Goal: Task Accomplishment & Management: Manage account settings

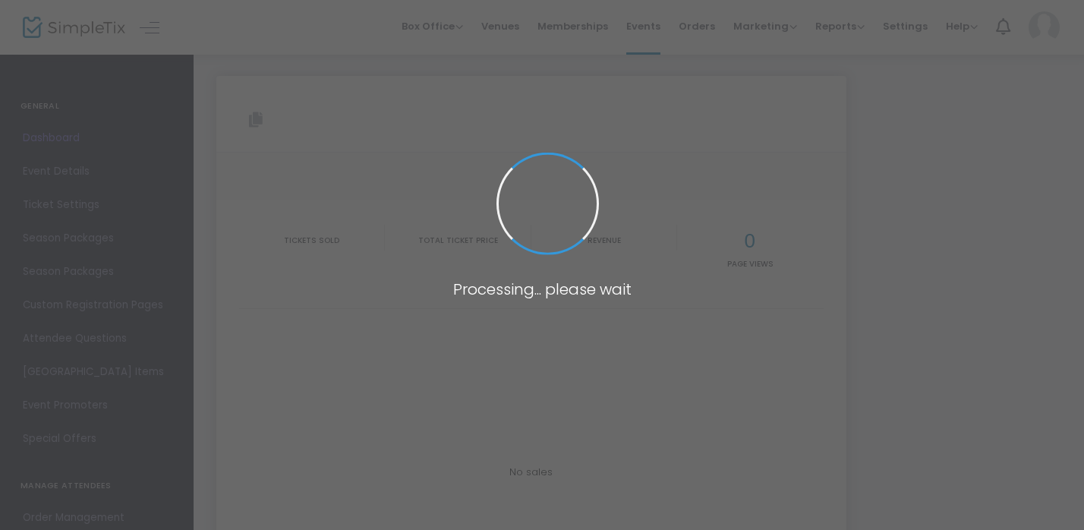
type input "[URL][DOMAIN_NAME]"
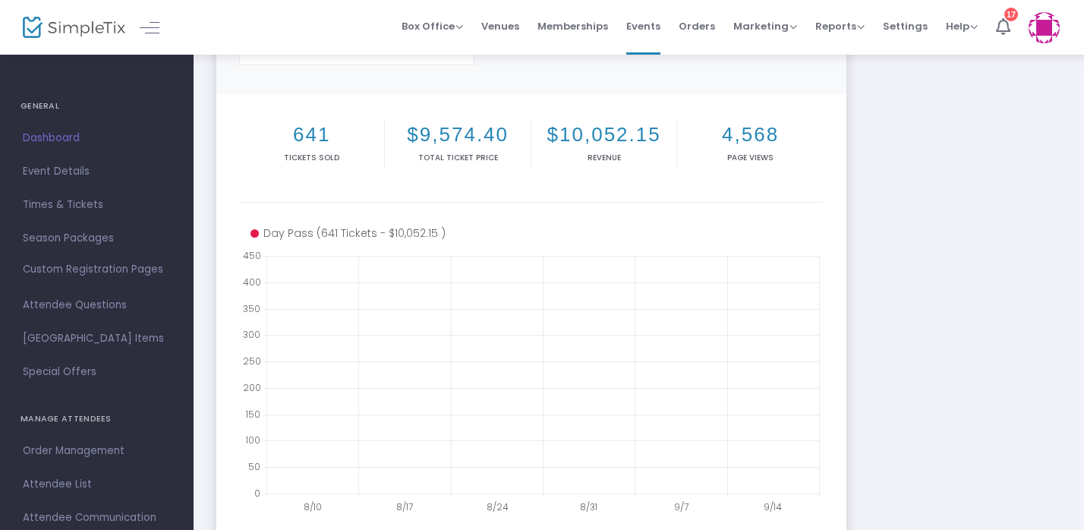
scroll to position [160, 0]
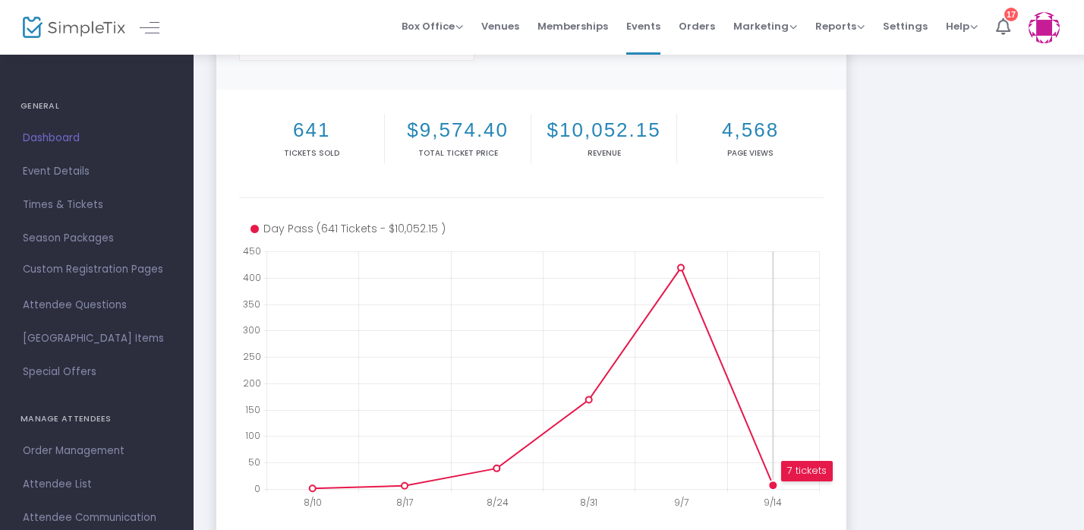
click at [768, 410] on icon at bounding box center [543, 410] width 553 height 0
click at [772, 480] on circle at bounding box center [772, 484] width 9 height 9
click at [802, 474] on div "7 tickets" at bounding box center [807, 471] width 52 height 20
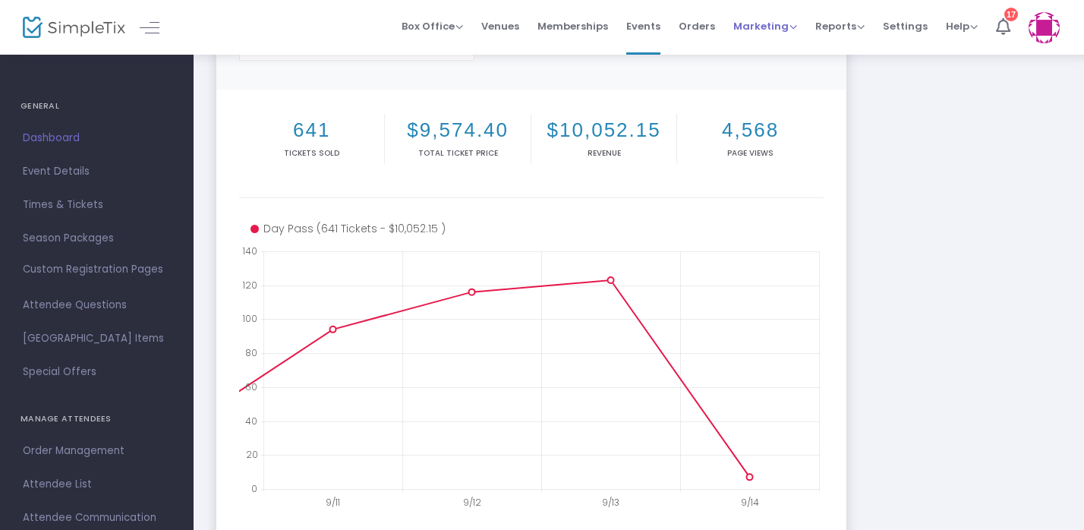
click at [787, 29] on span "Marketing" at bounding box center [765, 26] width 64 height 14
click at [694, 24] on span "Orders" at bounding box center [697, 26] width 36 height 39
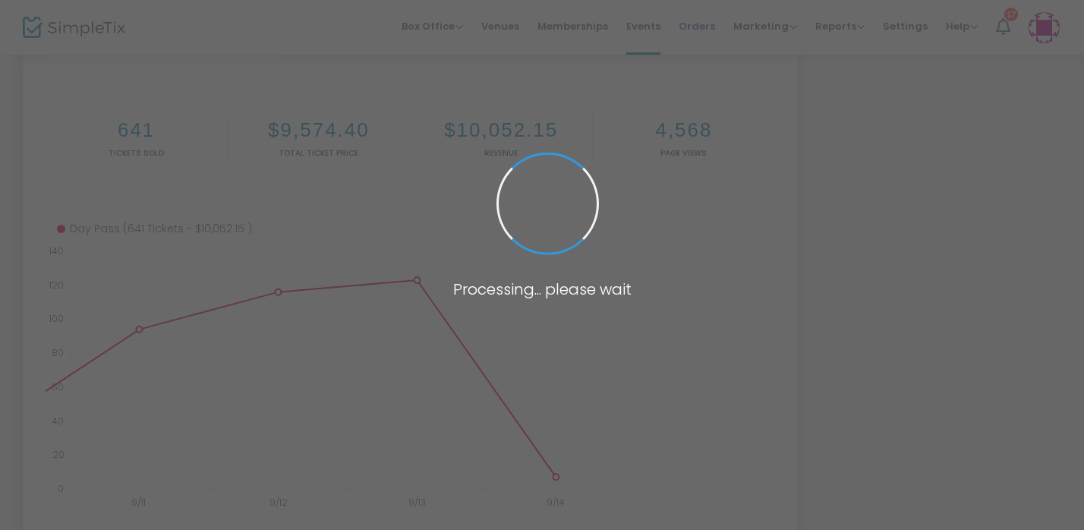
scroll to position [27, 0]
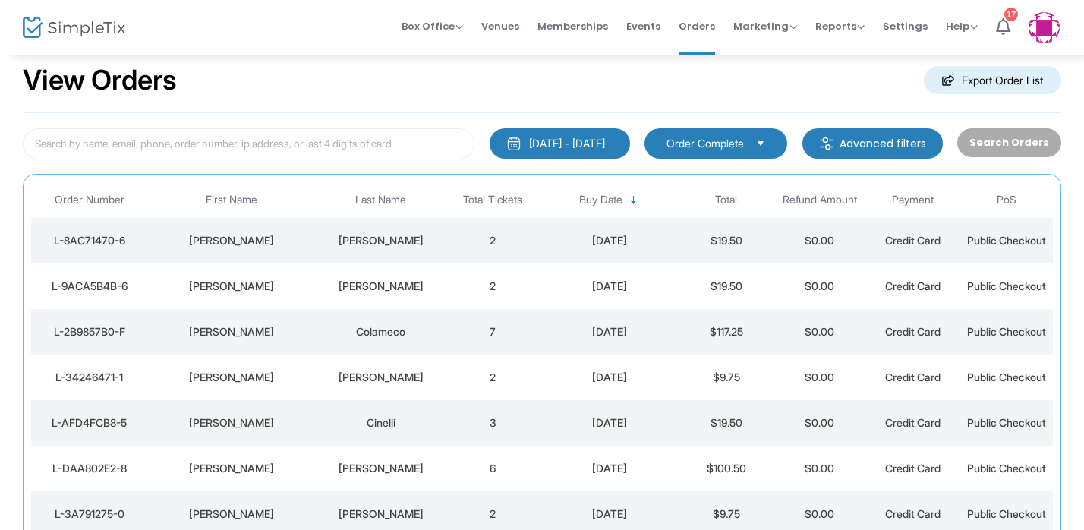
click at [454, 283] on td "2" at bounding box center [492, 286] width 93 height 46
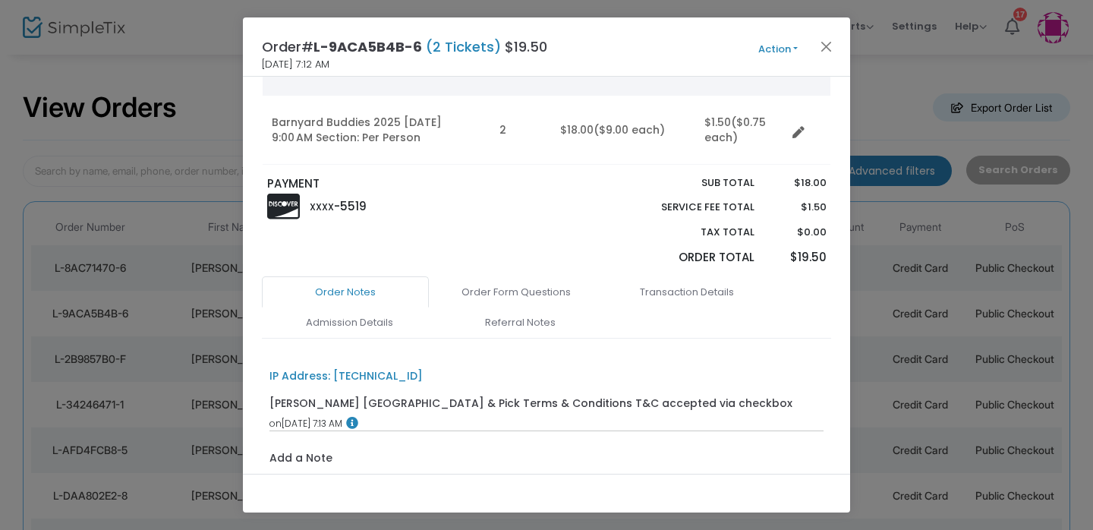
scroll to position [144, 0]
click at [523, 293] on link "Order Form Questions" at bounding box center [516, 290] width 167 height 32
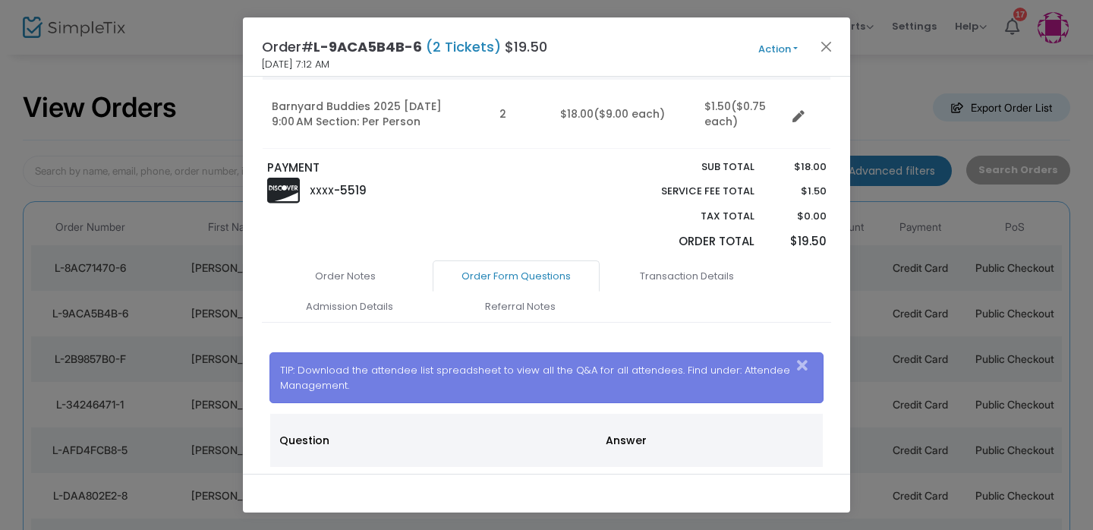
scroll to position [140, 0]
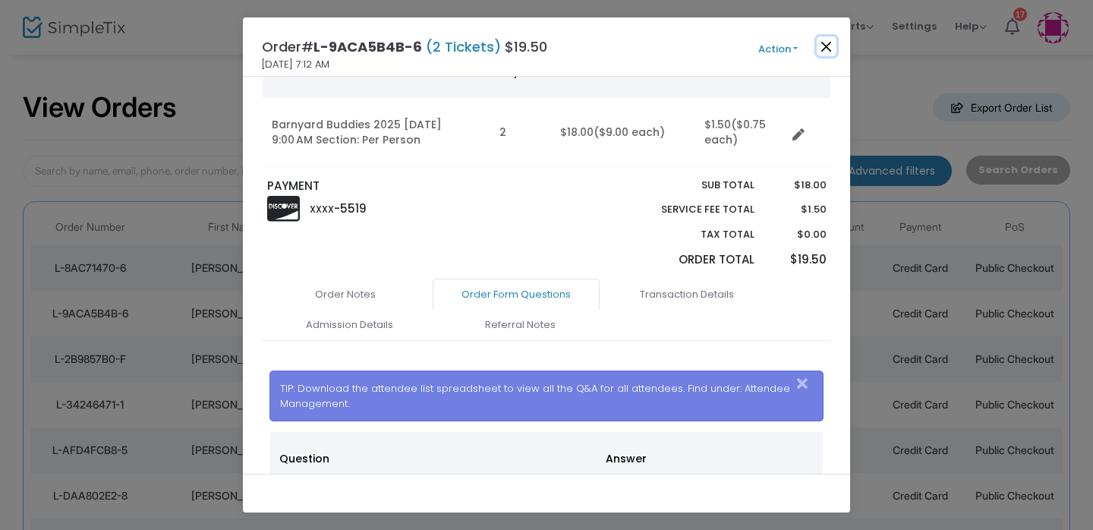
click at [827, 46] on button "Close" at bounding box center [827, 46] width 20 height 20
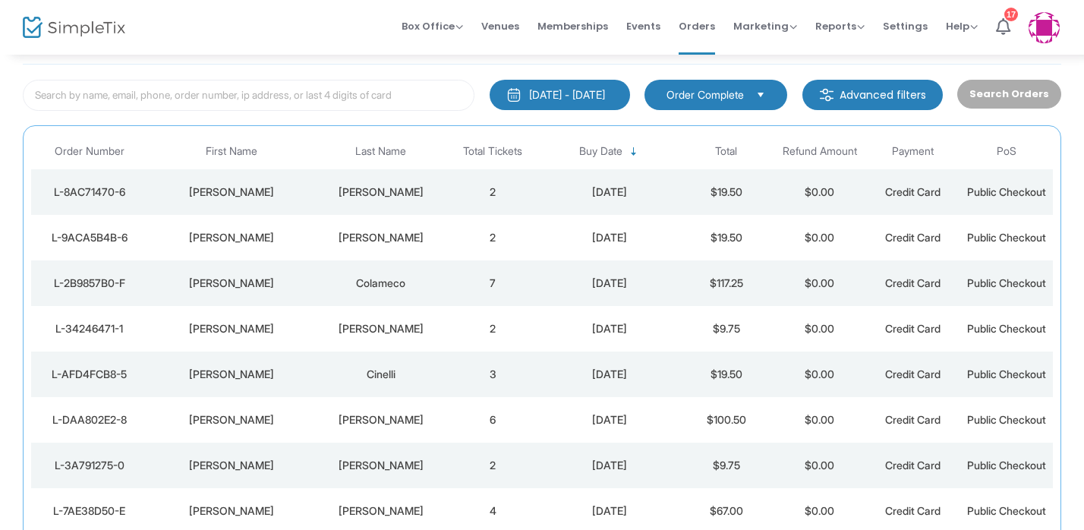
scroll to position [80, 0]
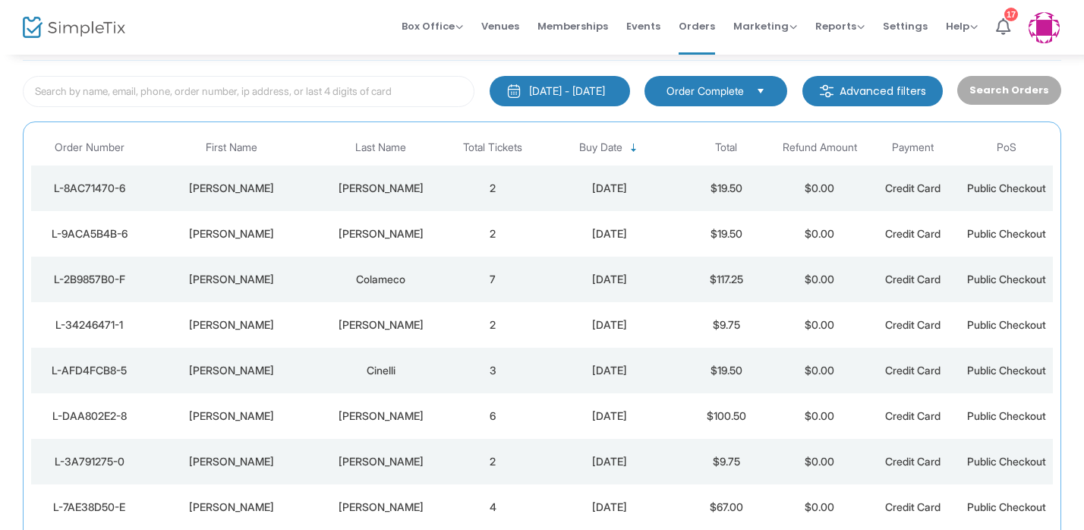
click at [378, 278] on div "Colameco" at bounding box center [381, 279] width 123 height 15
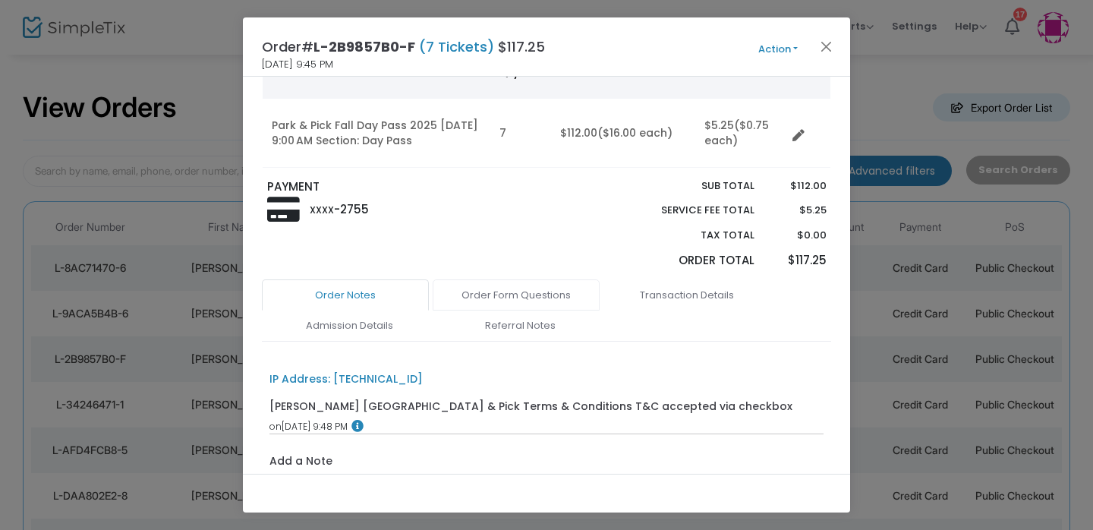
scroll to position [207, 0]
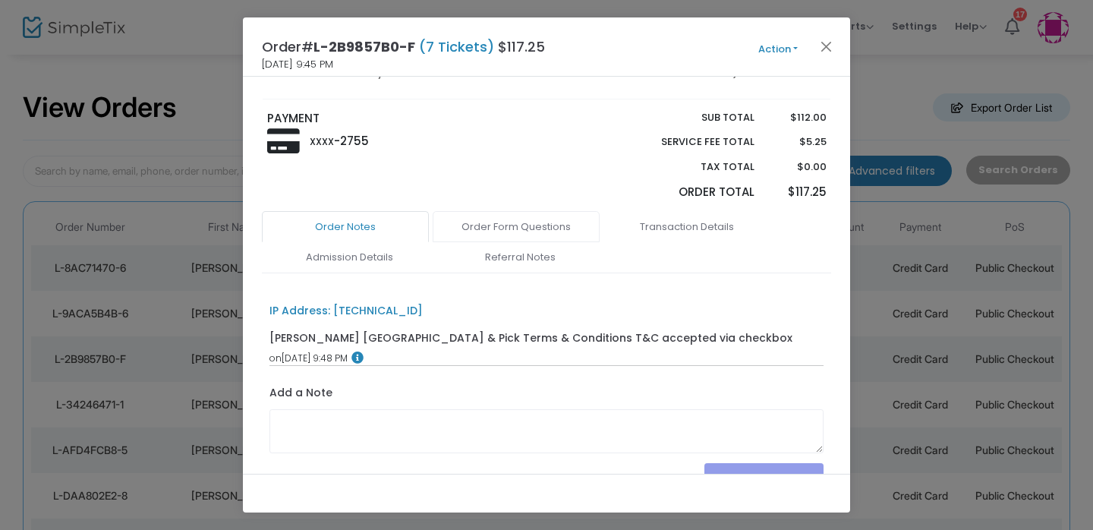
click at [534, 225] on link "Order Form Questions" at bounding box center [516, 227] width 167 height 32
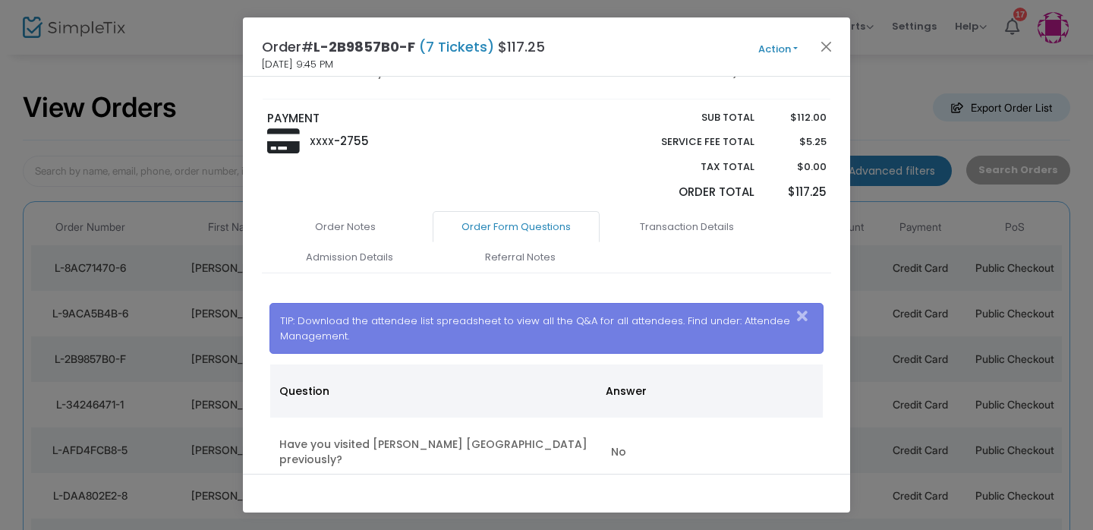
scroll to position [348, 0]
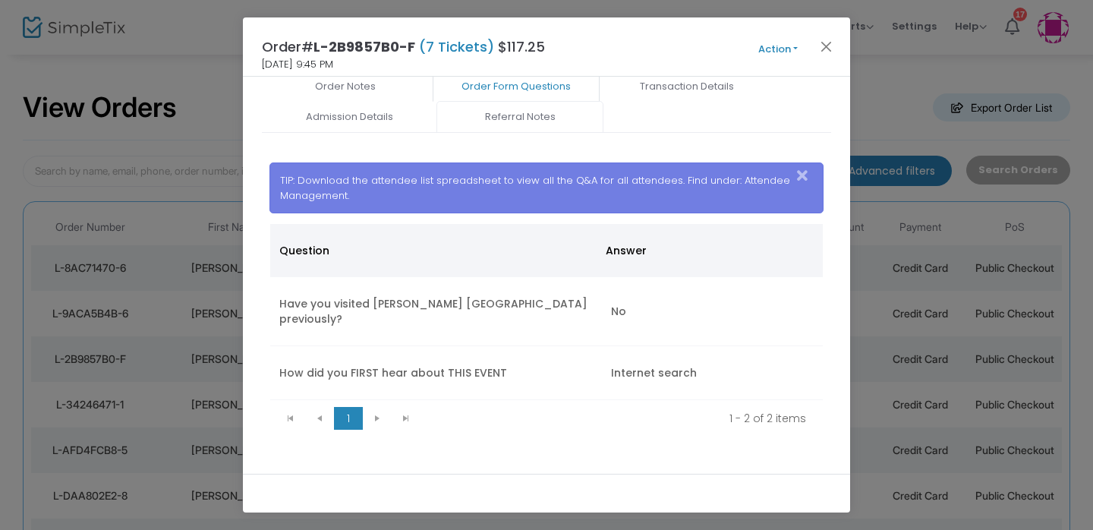
click at [471, 127] on link "Referral Notes" at bounding box center [519, 117] width 167 height 32
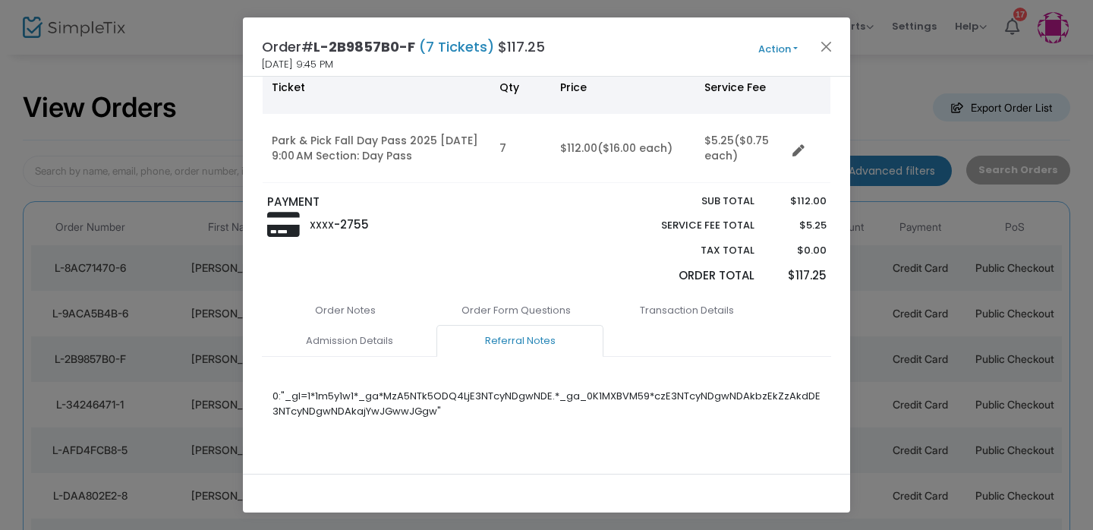
click at [96, 304] on ngb-modal-window "Order# L-2B9857B0-F (7 Tickets) $117.25 [DATE] 9:45 PM Action Mark Admitted Edi…" at bounding box center [546, 265] width 1093 height 530
click at [836, 39] on span "Action Mark Admitted Edit Order Edit Attendee Details Add Another Ticket Print …" at bounding box center [806, 47] width 87 height 17
click at [825, 42] on button "Close" at bounding box center [827, 46] width 20 height 20
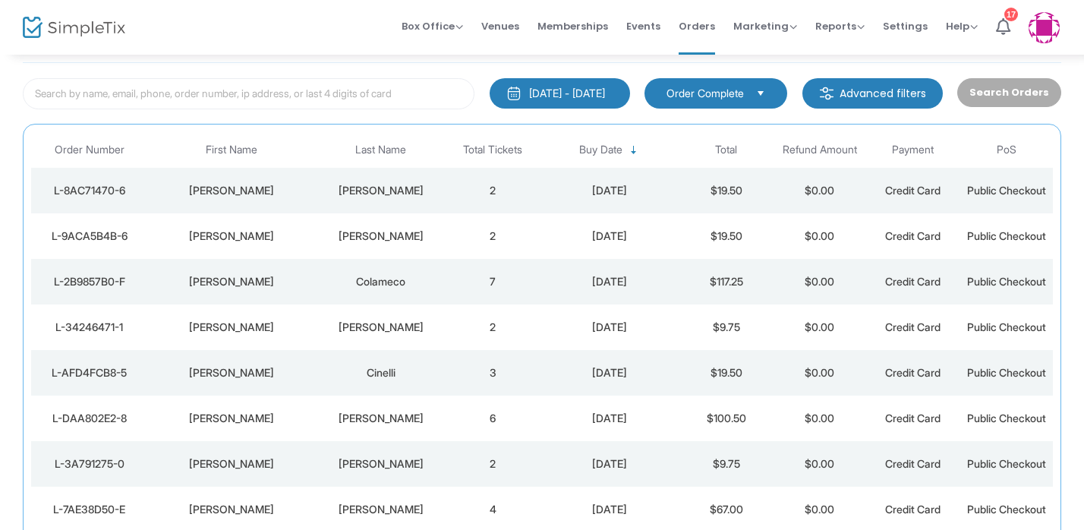
scroll to position [80, 0]
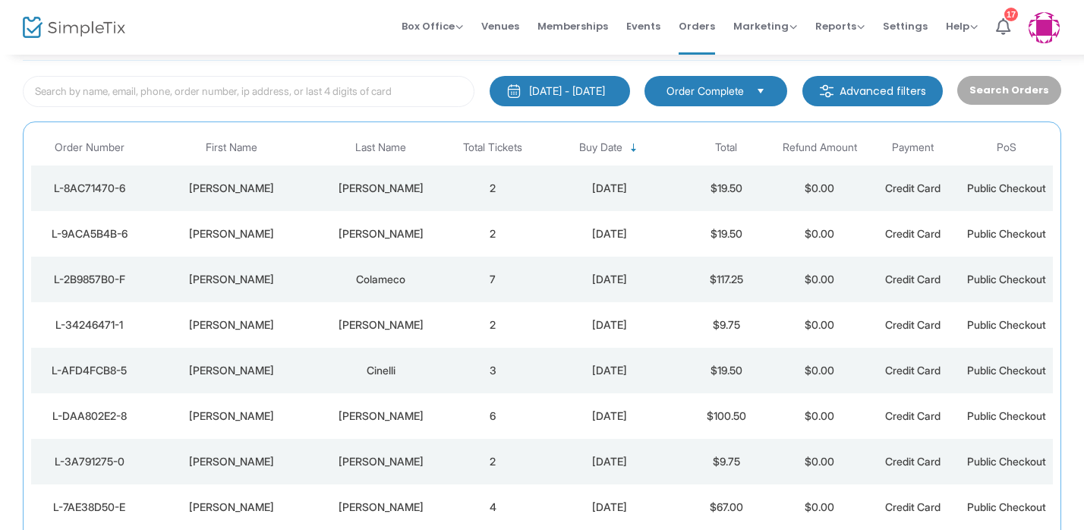
click at [345, 324] on div "[PERSON_NAME]" at bounding box center [381, 324] width 123 height 15
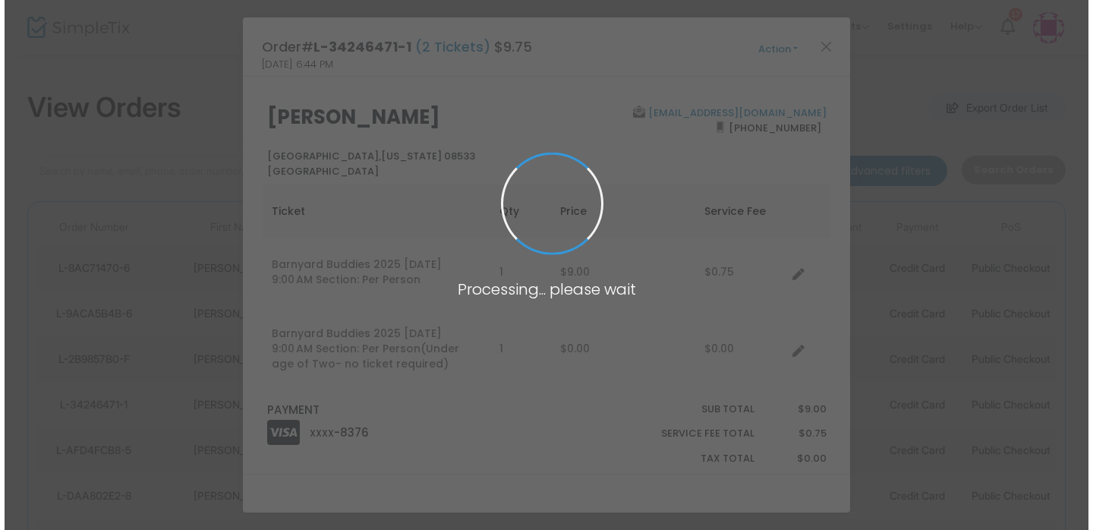
scroll to position [0, 0]
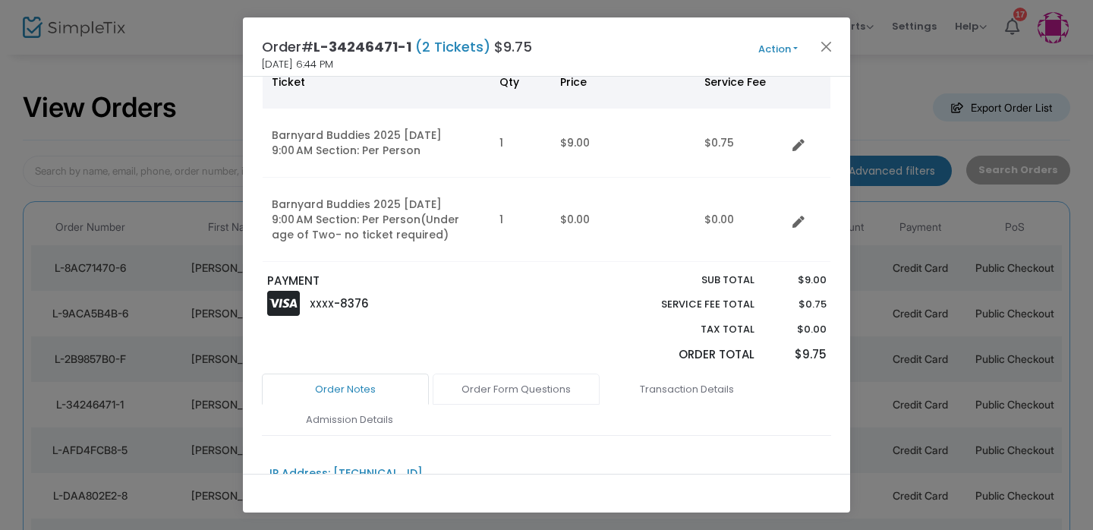
click at [552, 383] on link "Order Form Questions" at bounding box center [516, 389] width 167 height 32
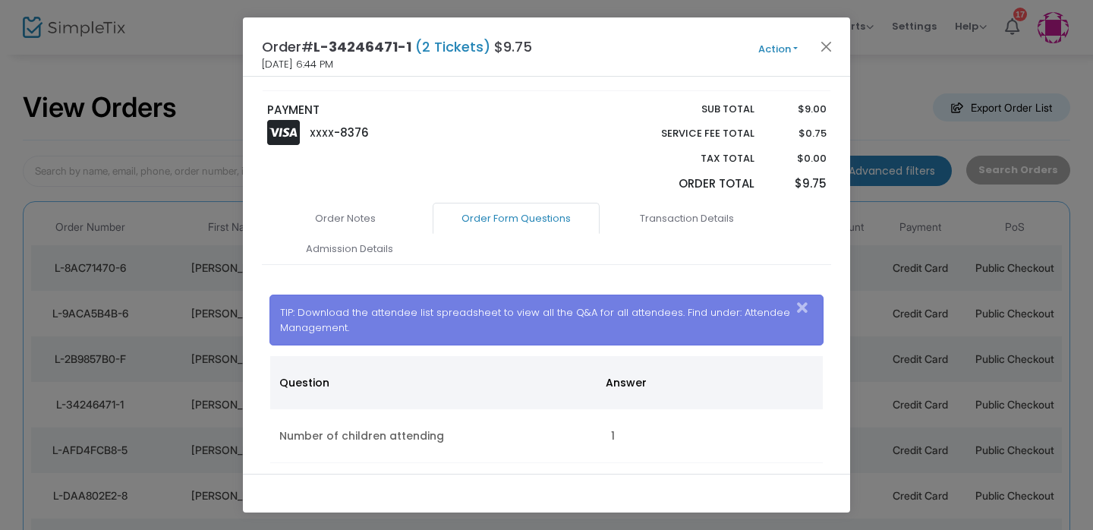
scroll to position [257, 0]
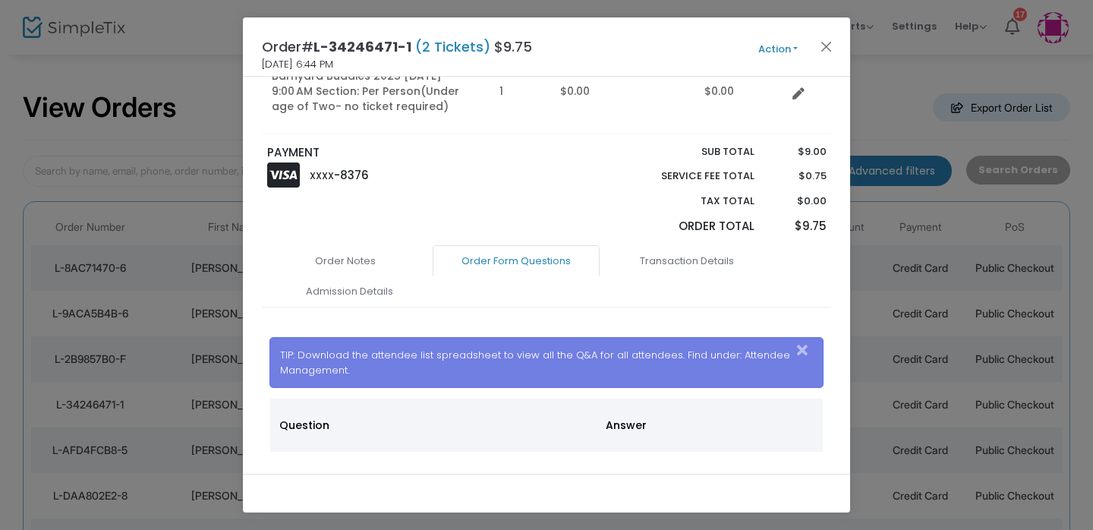
click at [130, 252] on ngb-modal-window "Order# L-34246471-1 (2 Tickets) $9.75 [DATE] 6:44 PM Action Mark Admitted Edit …" at bounding box center [546, 265] width 1093 height 530
click at [826, 55] on button "Close" at bounding box center [827, 46] width 20 height 20
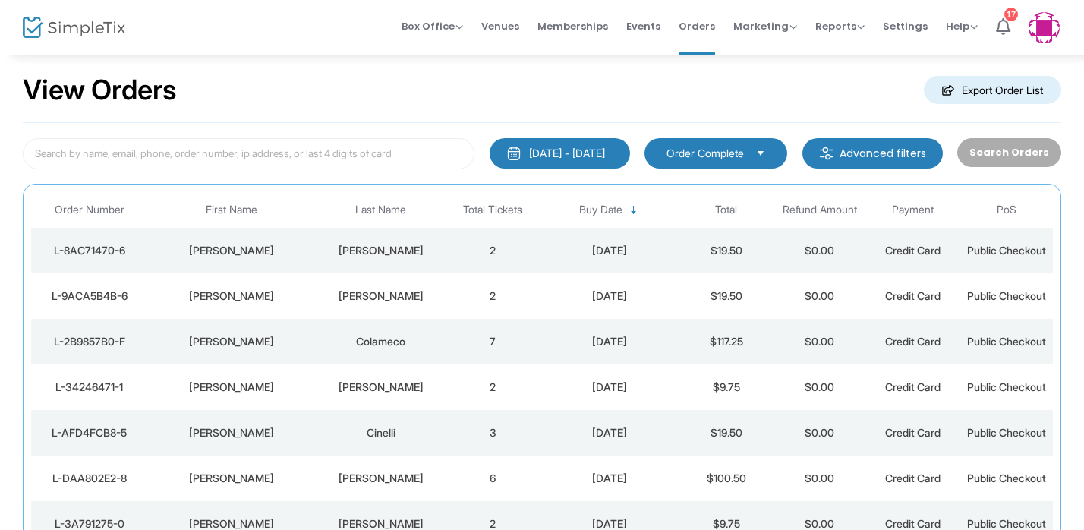
scroll to position [0, 0]
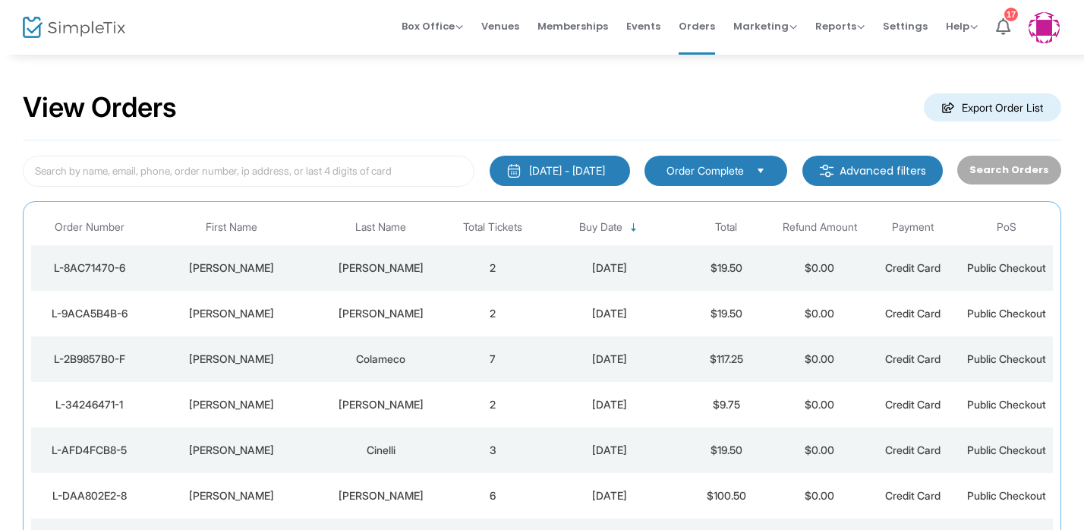
click at [913, 165] on m-button "Advanced filters" at bounding box center [872, 171] width 140 height 30
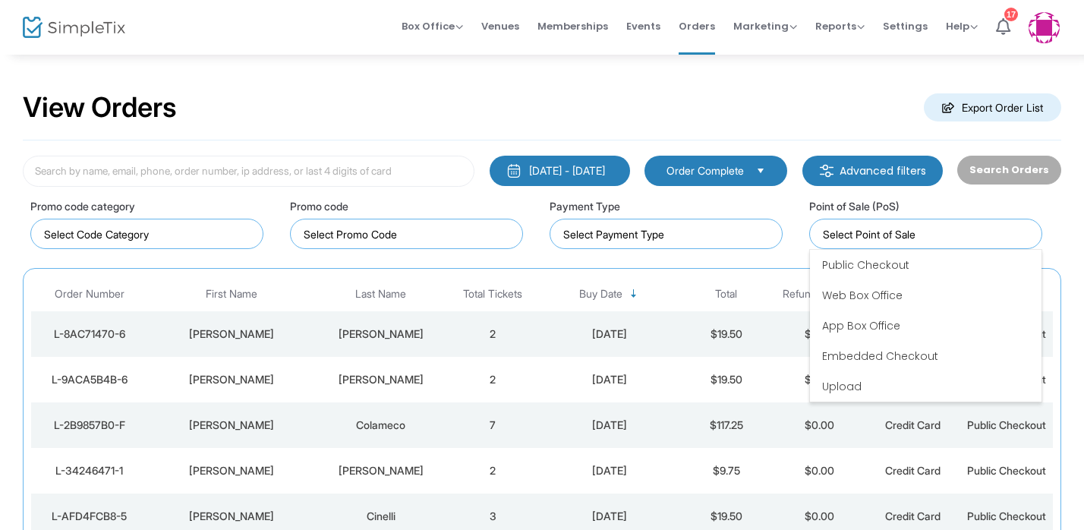
click at [909, 229] on input at bounding box center [929, 234] width 212 height 16
click at [913, 240] on input at bounding box center [929, 234] width 212 height 16
click at [340, 193] on div "Promo code" at bounding box center [412, 220] width 260 height 59
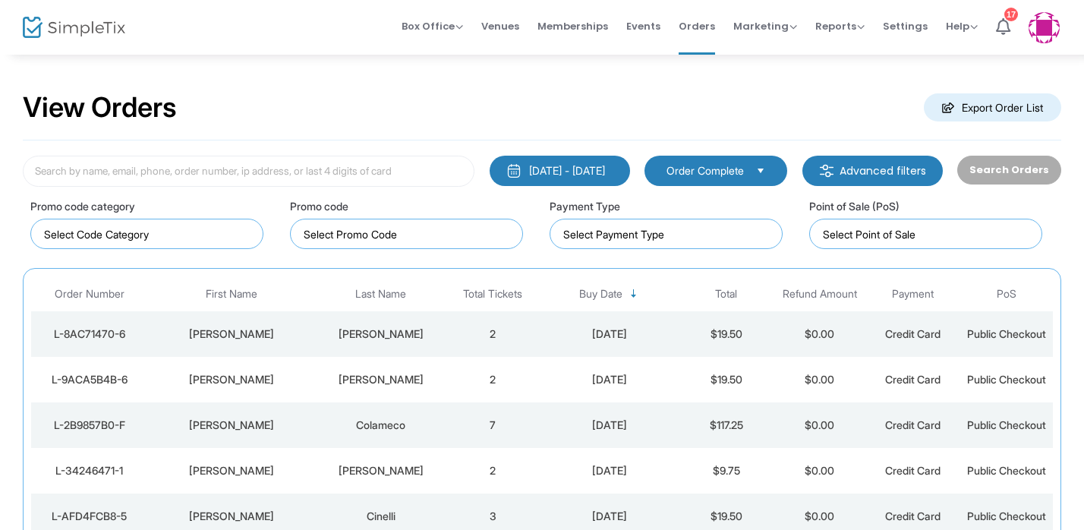
click at [691, 162] on span "Order Complete" at bounding box center [705, 170] width 90 height 17
click at [759, 99] on div "View Orders Export Order List" at bounding box center [542, 108] width 1038 height 65
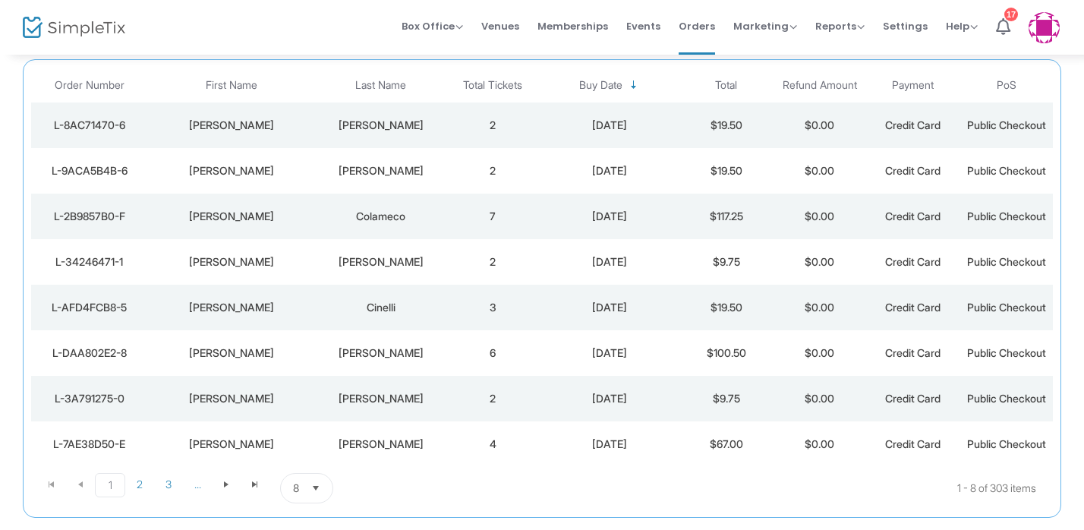
scroll to position [295, 0]
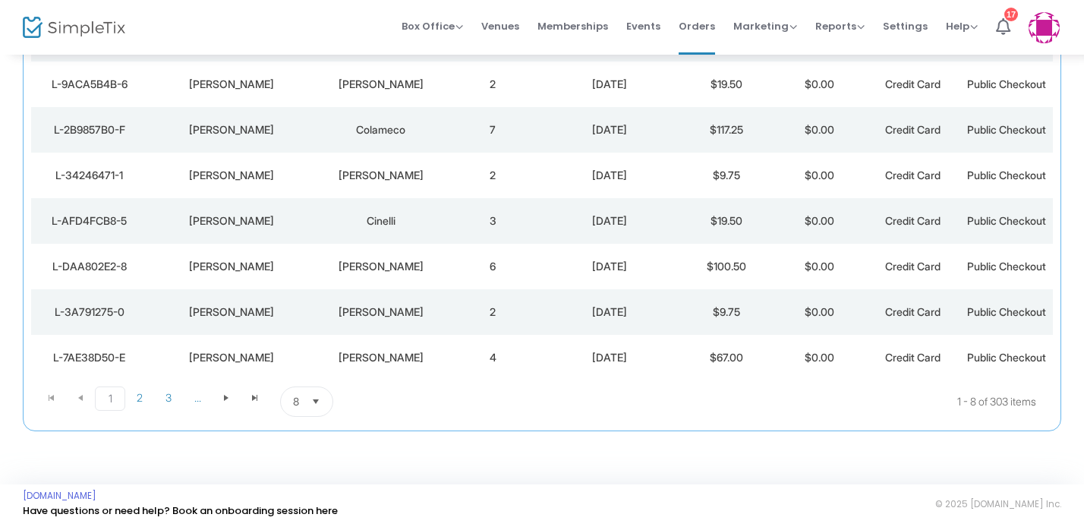
click at [398, 355] on div "[PERSON_NAME]" at bounding box center [381, 357] width 123 height 15
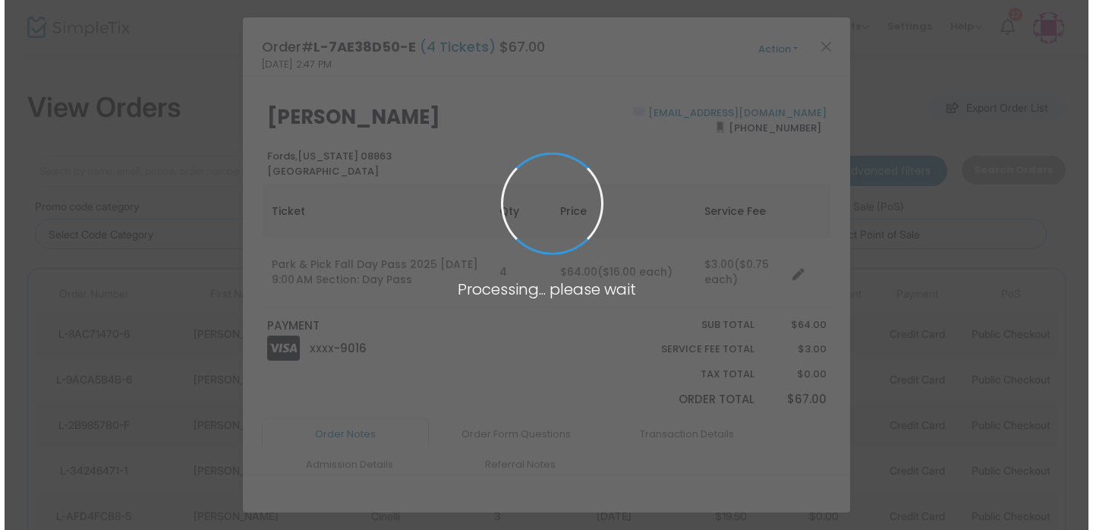
scroll to position [0, 0]
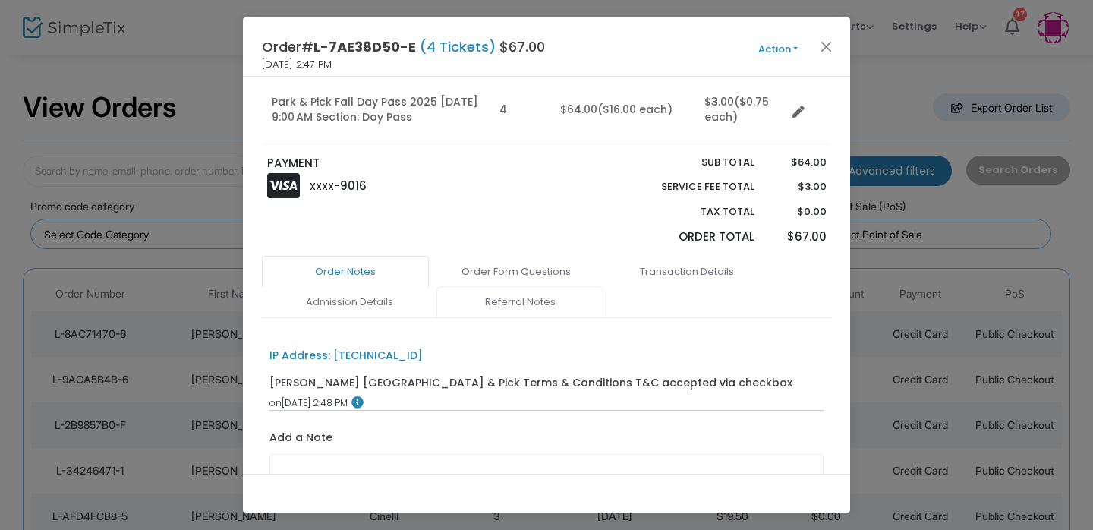
click at [546, 298] on link "Referral Notes" at bounding box center [519, 302] width 167 height 32
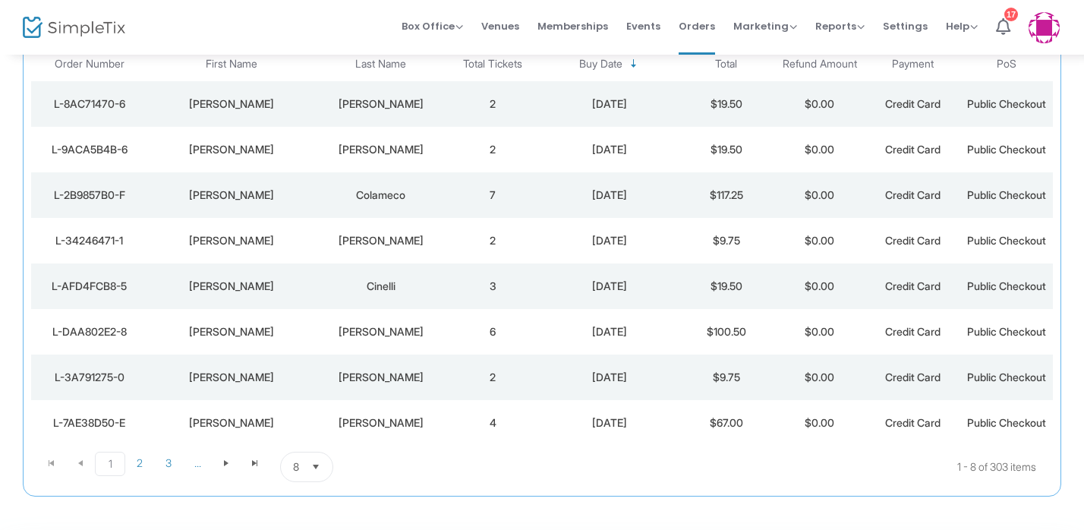
scroll to position [236, 0]
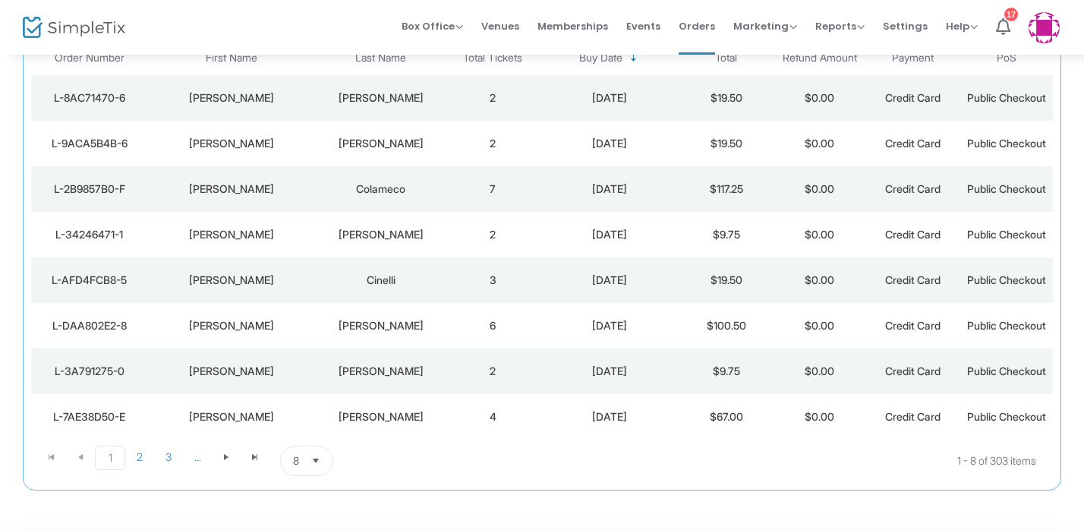
click at [351, 374] on div "[PERSON_NAME]" at bounding box center [381, 371] width 123 height 15
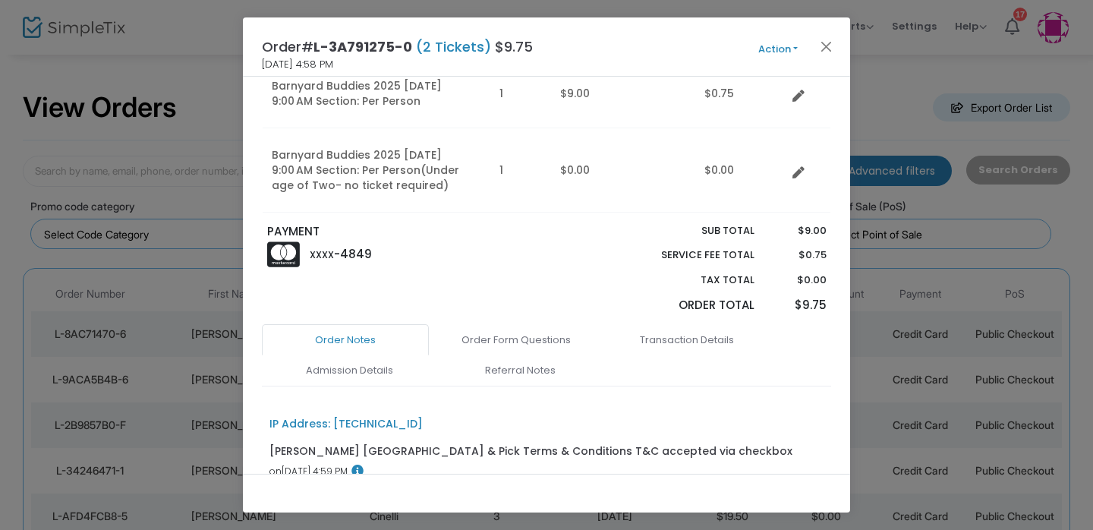
scroll to position [183, 0]
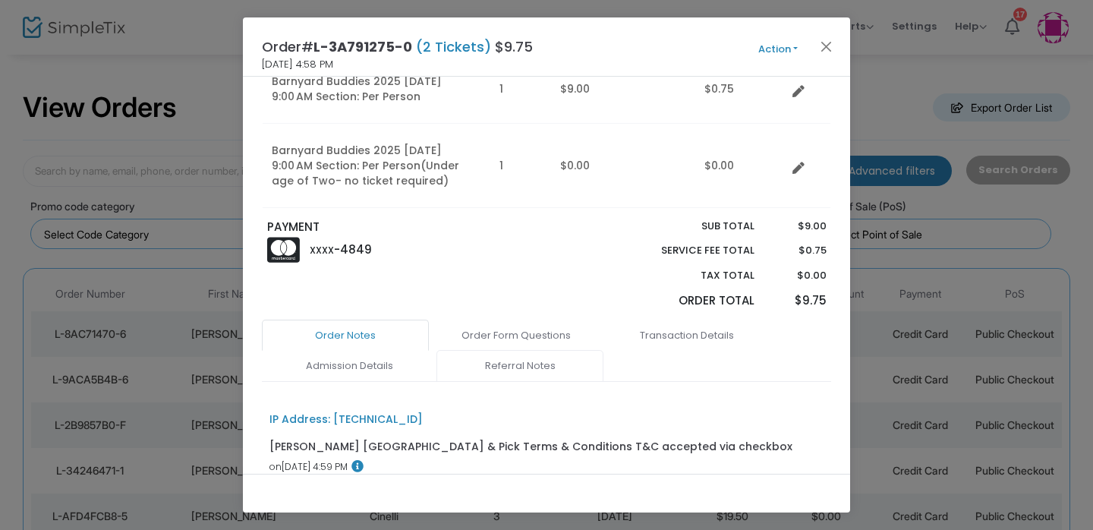
click at [517, 375] on link "Referral Notes" at bounding box center [519, 366] width 167 height 32
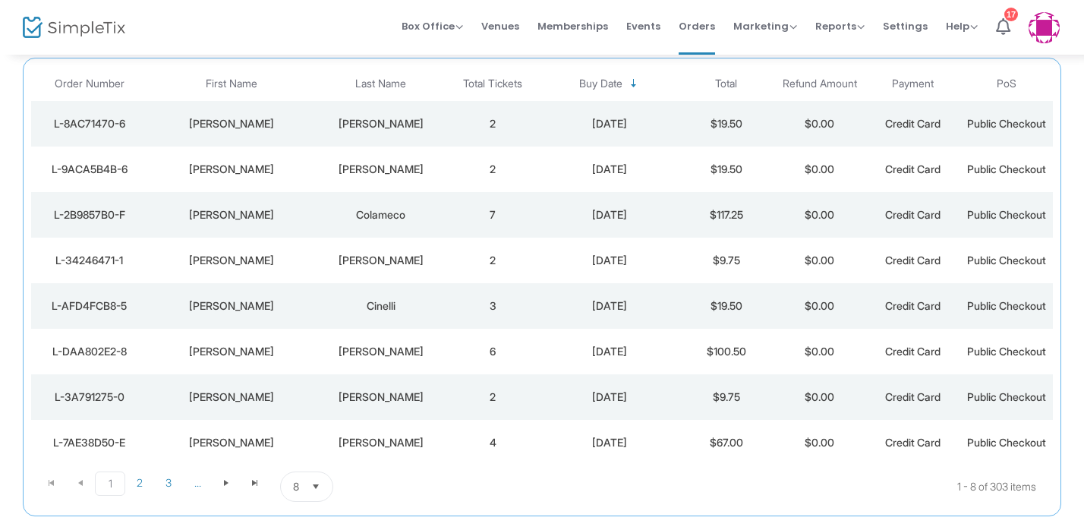
scroll to position [295, 0]
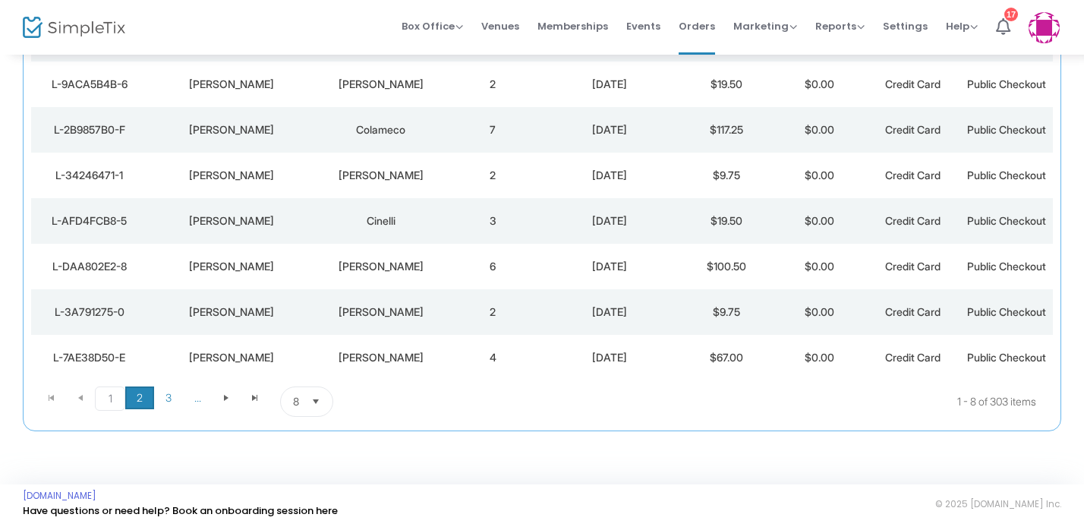
click at [142, 398] on span "2" at bounding box center [139, 397] width 29 height 23
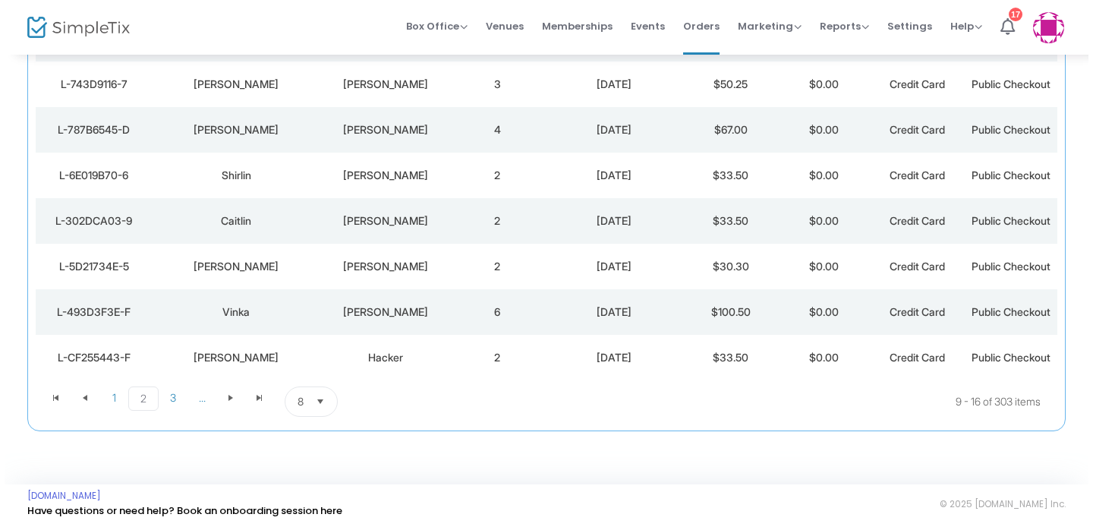
scroll to position [0, 0]
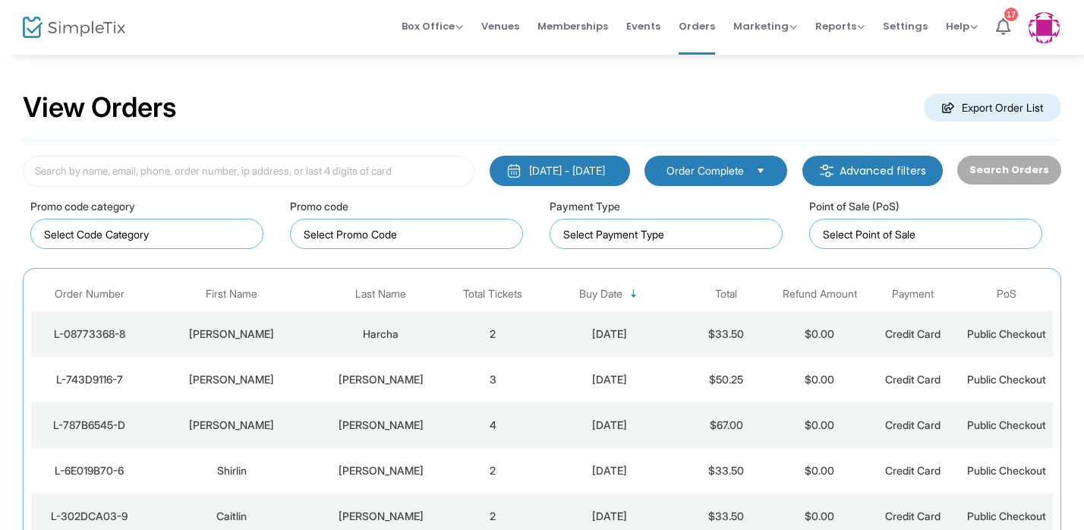
click at [257, 324] on td "[PERSON_NAME]" at bounding box center [232, 334] width 168 height 46
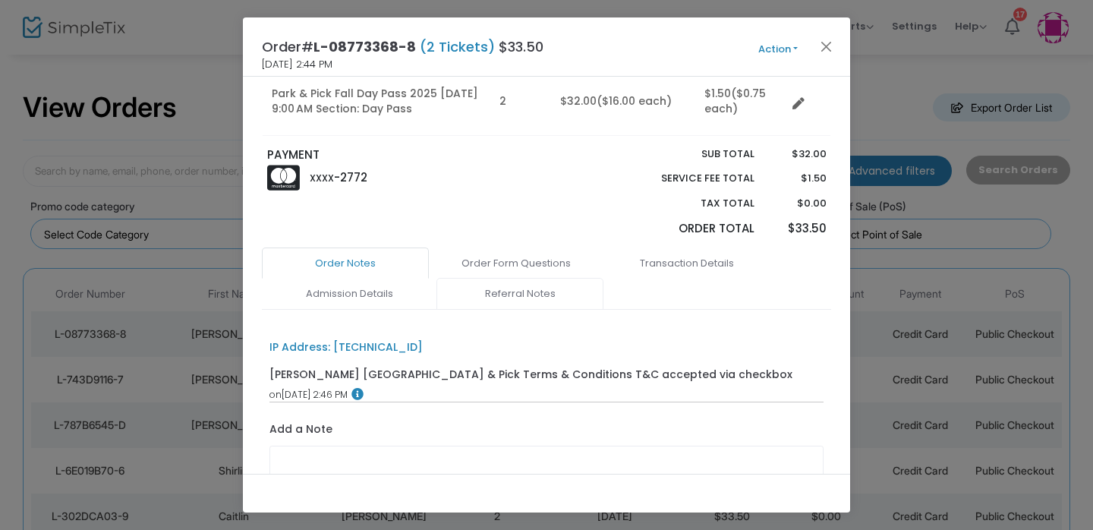
drag, startPoint x: 534, startPoint y: 313, endPoint x: 534, endPoint y: 303, distance: 9.9
click at [534, 307] on div "Order Notes Order Form Questions Transaction Details Admission Details Referral…" at bounding box center [546, 396] width 569 height 298
click at [534, 298] on link "Referral Notes" at bounding box center [519, 294] width 167 height 32
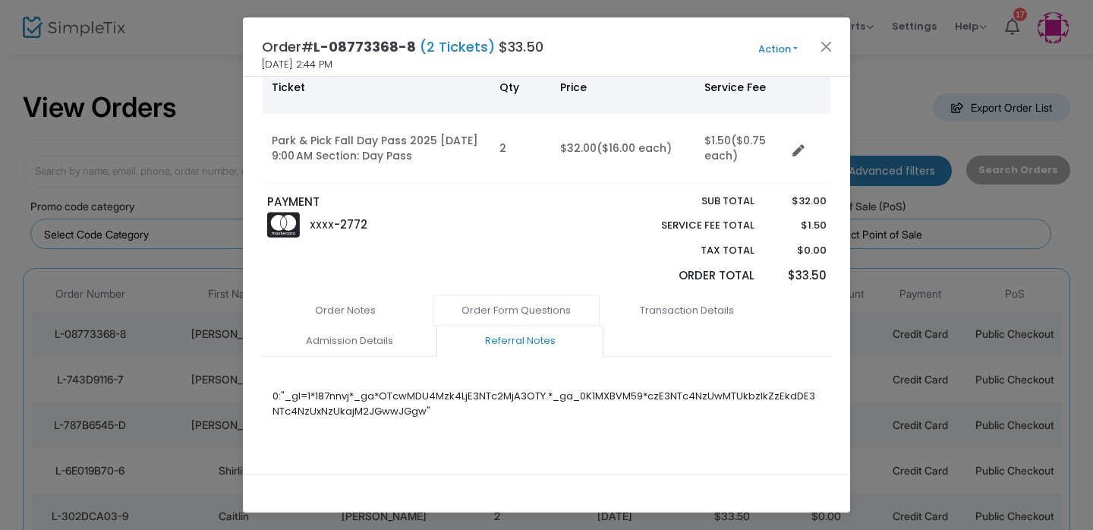
scroll to position [143, 0]
click at [362, 325] on link "Admission Details" at bounding box center [349, 341] width 167 height 32
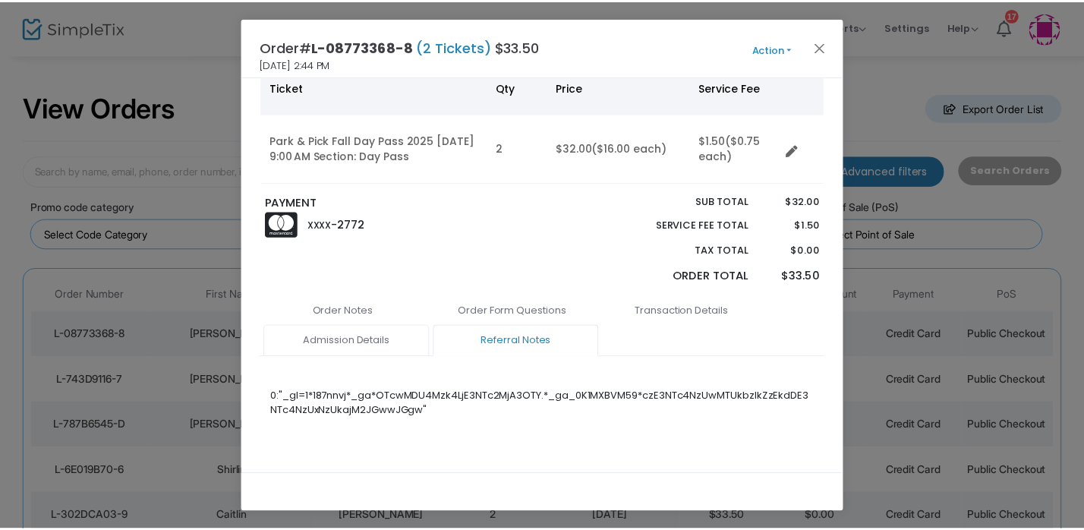
scroll to position [171, 0]
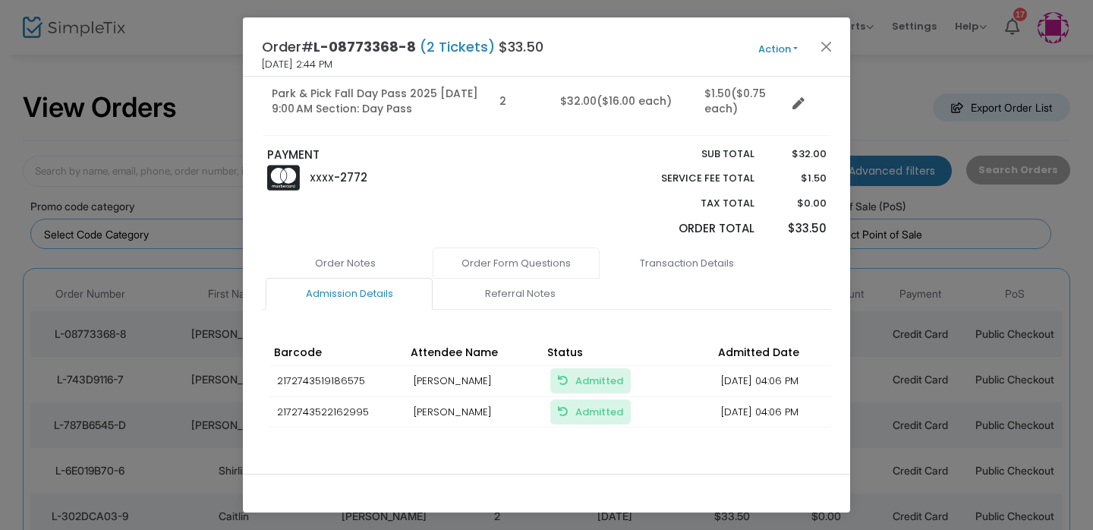
click at [531, 266] on link "Order Form Questions" at bounding box center [516, 263] width 167 height 32
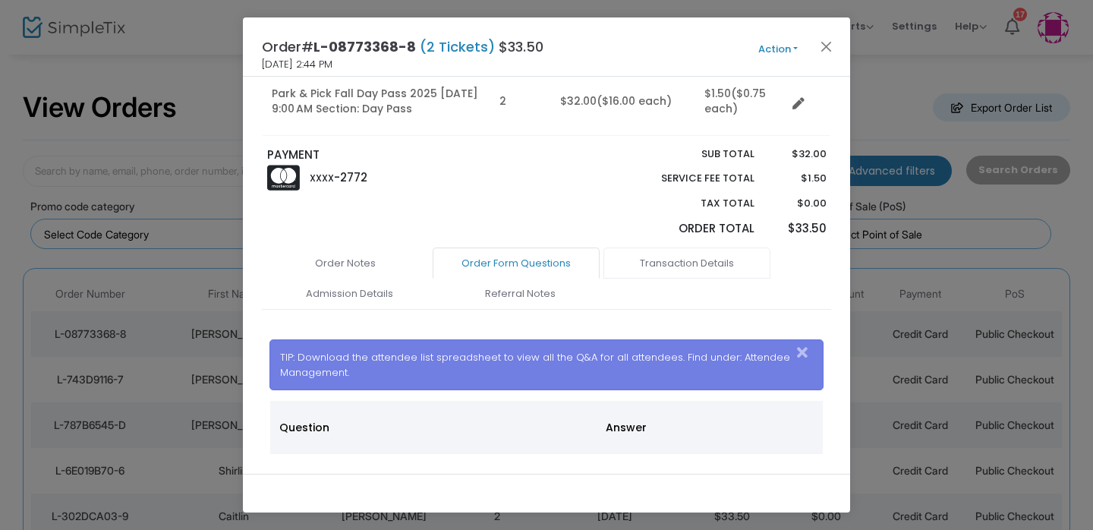
click at [639, 263] on link "Transaction Details" at bounding box center [686, 263] width 167 height 32
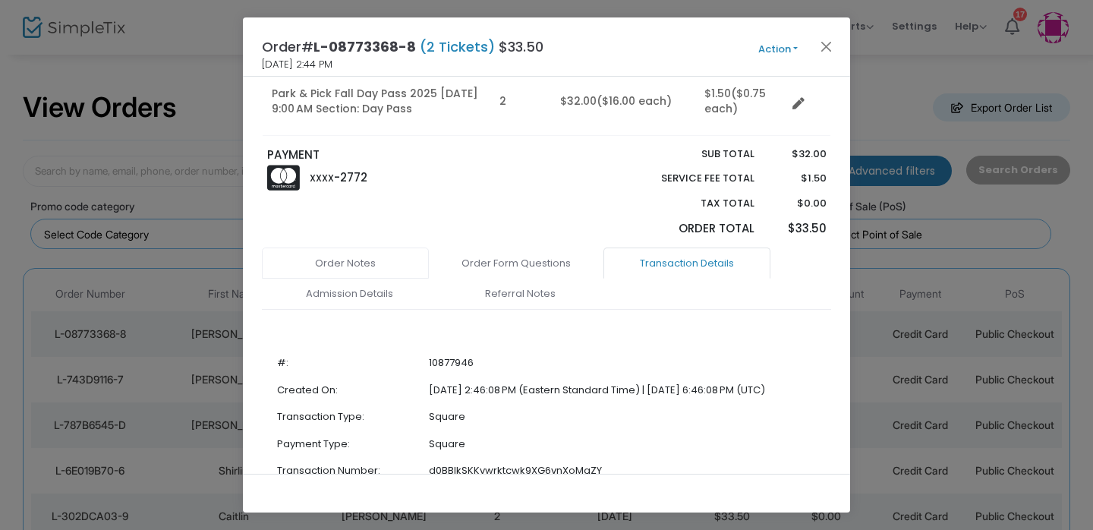
click at [342, 263] on link "Order Notes" at bounding box center [345, 263] width 167 height 32
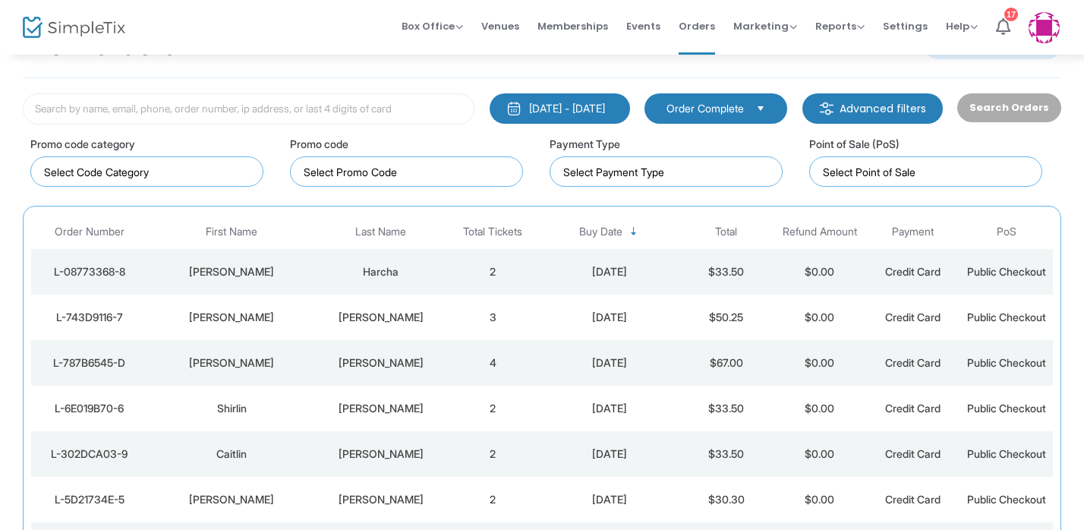
scroll to position [146, 0]
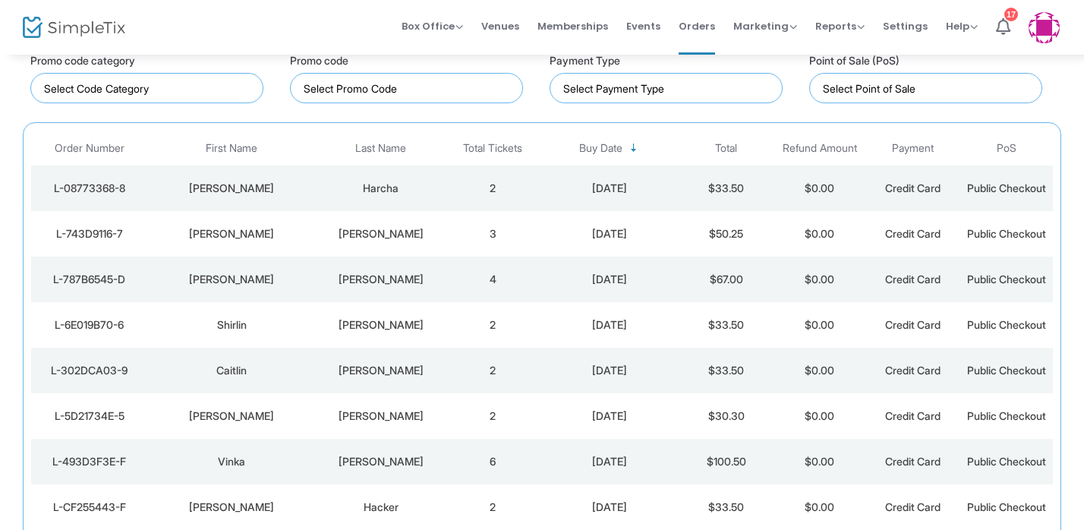
click at [288, 232] on div "[PERSON_NAME]" at bounding box center [232, 233] width 160 height 15
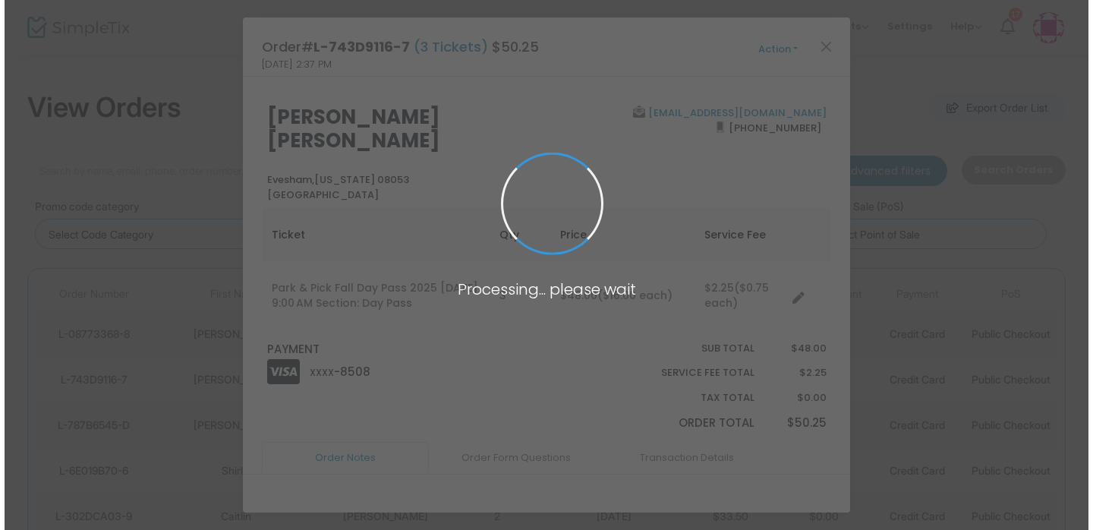
scroll to position [0, 0]
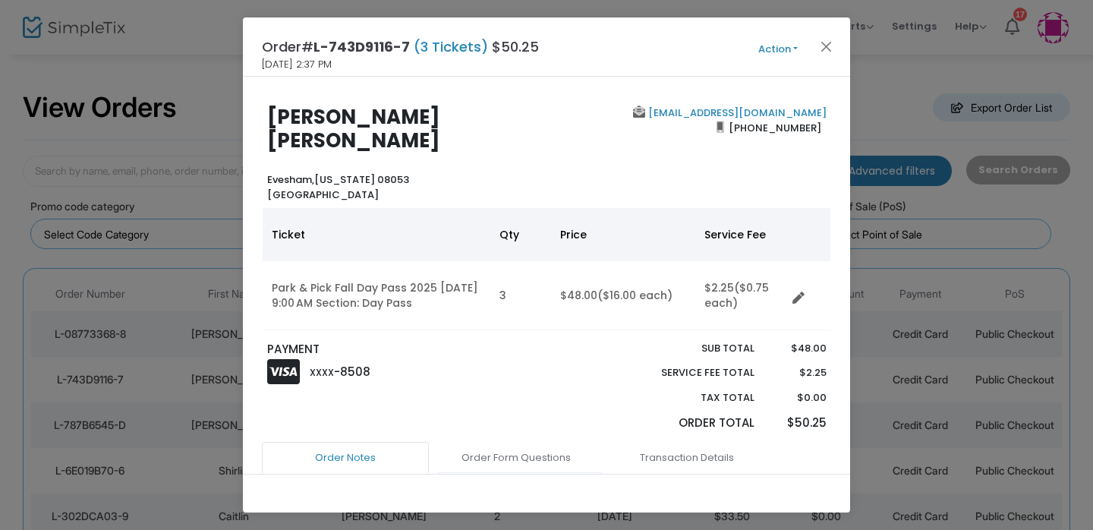
click at [497, 472] on link "Referral Notes" at bounding box center [519, 488] width 167 height 32
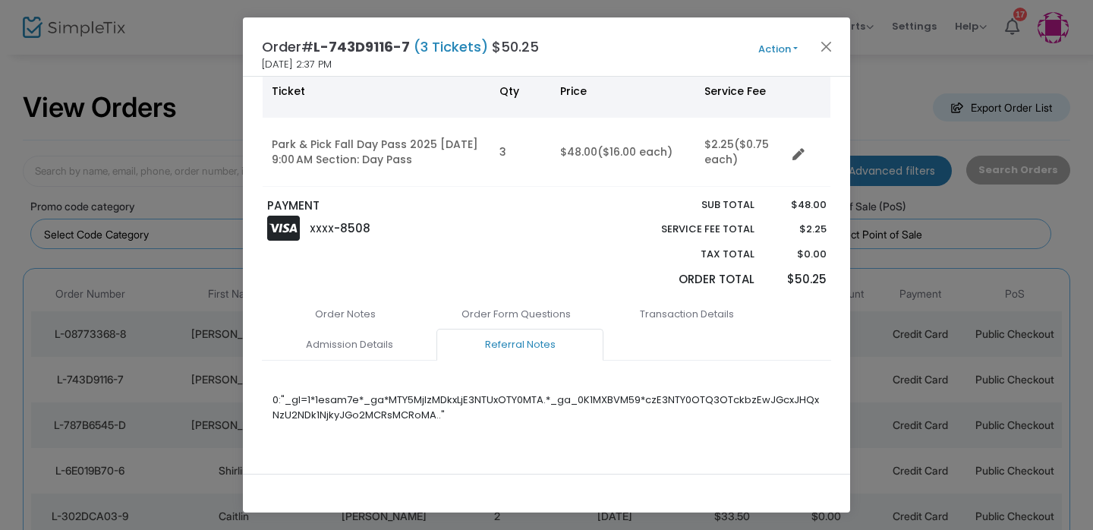
drag, startPoint x: 503, startPoint y: 291, endPoint x: 477, endPoint y: 401, distance: 113.2
click at [503, 298] on link "Order Form Questions" at bounding box center [516, 314] width 167 height 32
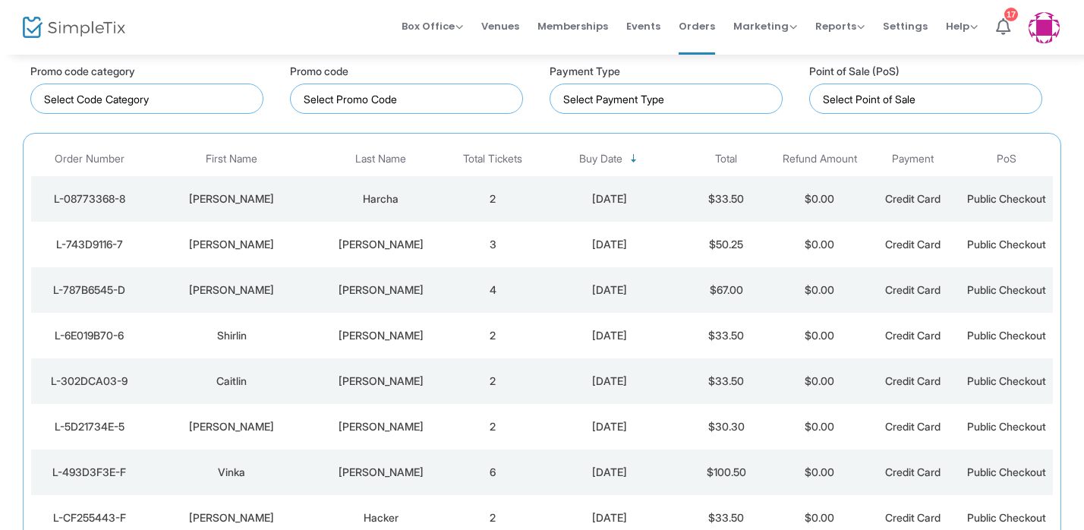
scroll to position [146, 0]
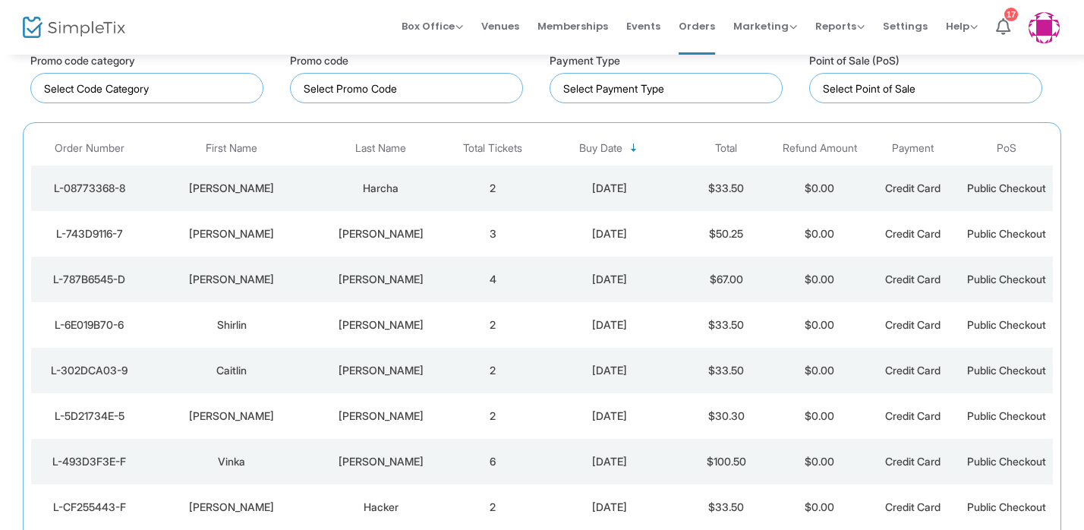
click at [240, 274] on div "[PERSON_NAME]" at bounding box center [232, 279] width 160 height 15
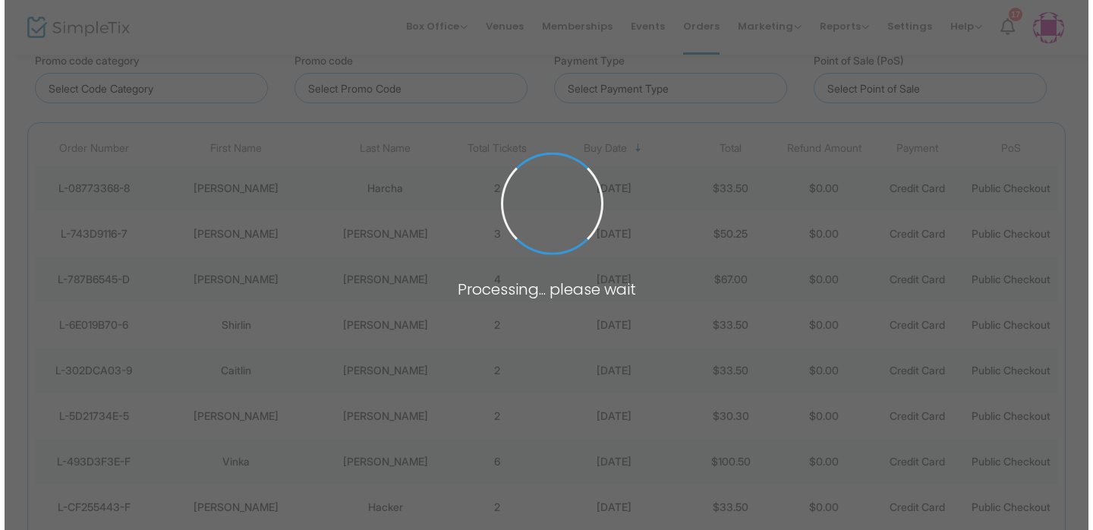
scroll to position [0, 0]
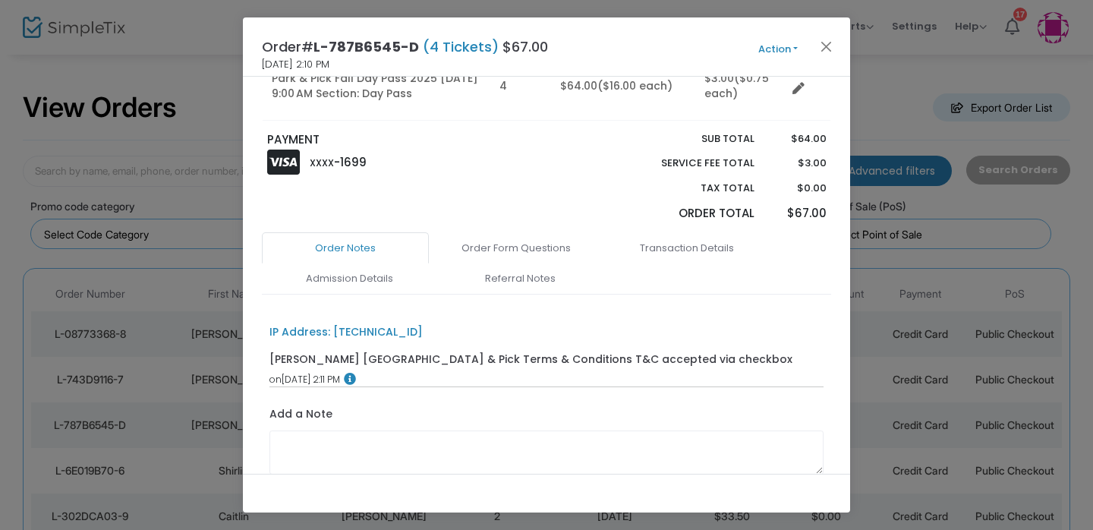
click at [537, 297] on div "Order Notes Order Form Questions Transaction Details Admission Details Referral…" at bounding box center [546, 381] width 569 height 298
click at [541, 285] on link "Referral Notes" at bounding box center [519, 279] width 167 height 32
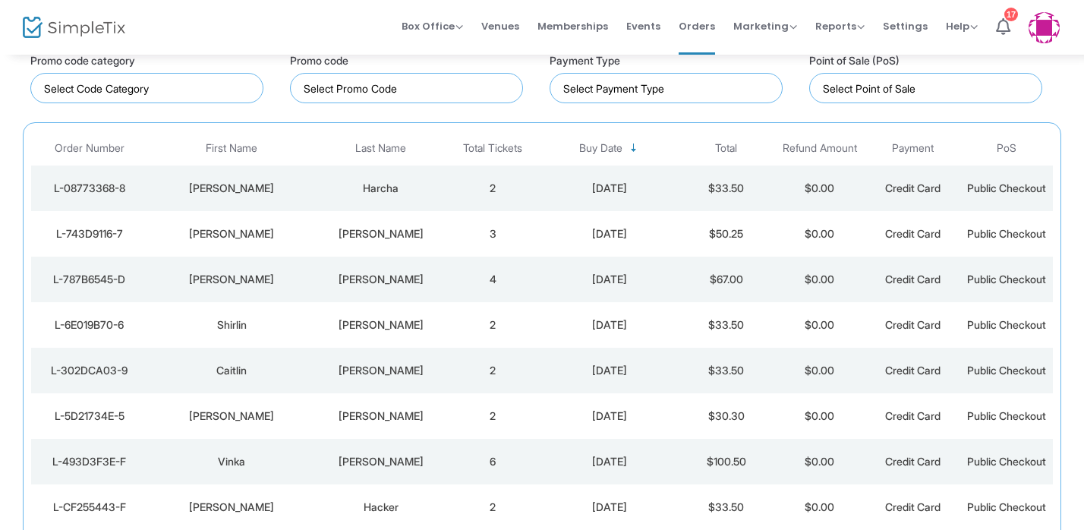
scroll to position [146, 0]
click at [252, 283] on div "[PERSON_NAME]" at bounding box center [232, 279] width 160 height 15
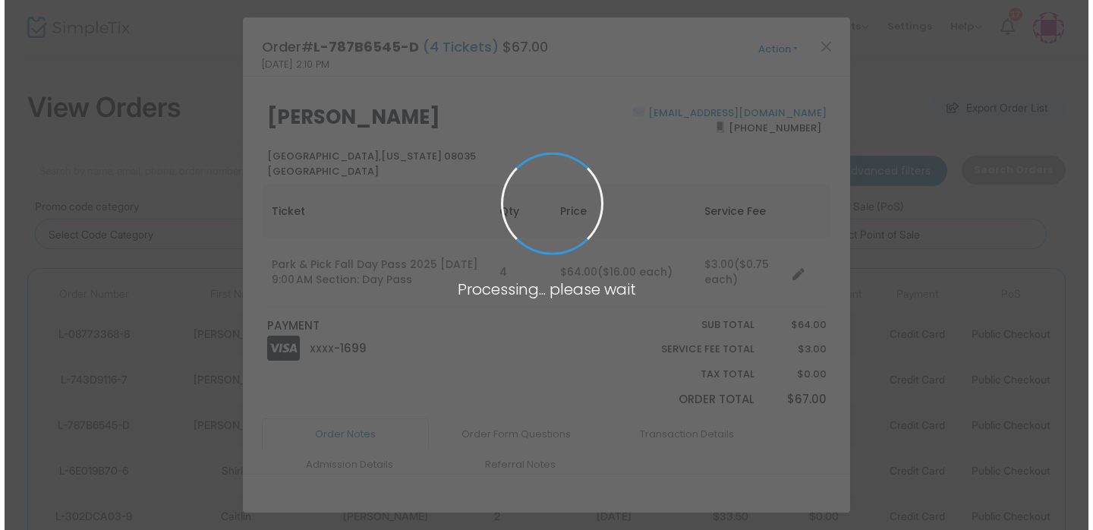
scroll to position [0, 0]
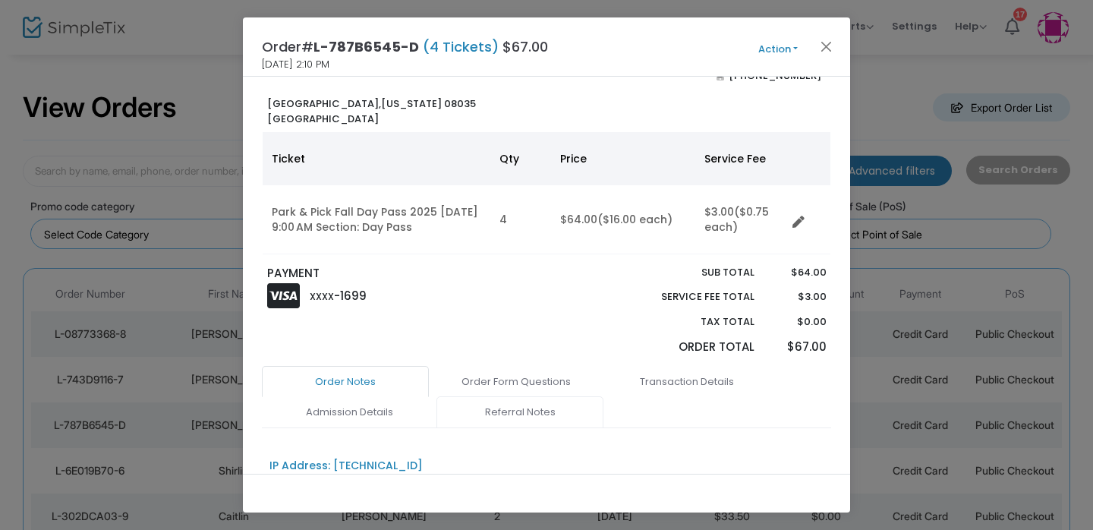
click at [516, 408] on link "Referral Notes" at bounding box center [519, 412] width 167 height 32
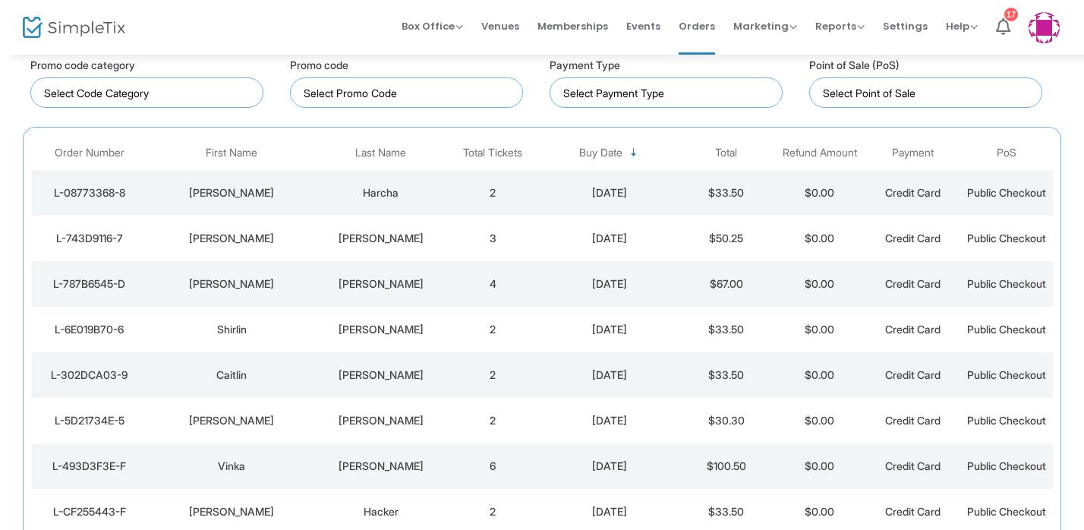
scroll to position [146, 0]
